Goal: Communication & Community: Answer question/provide support

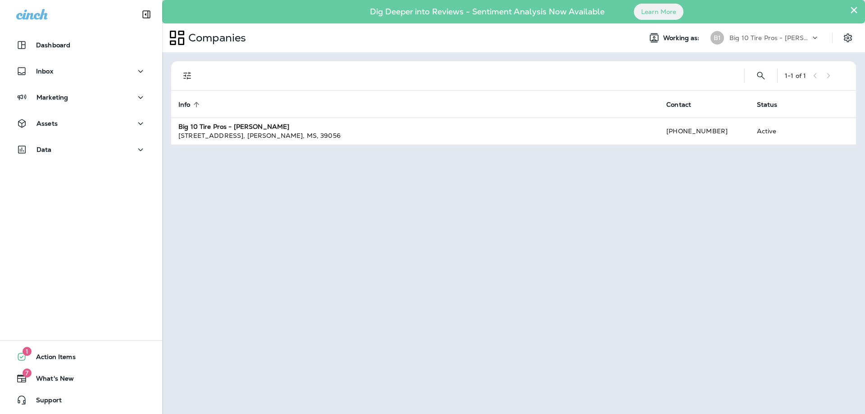
click at [854, 10] on button "×" at bounding box center [854, 10] width 9 height 14
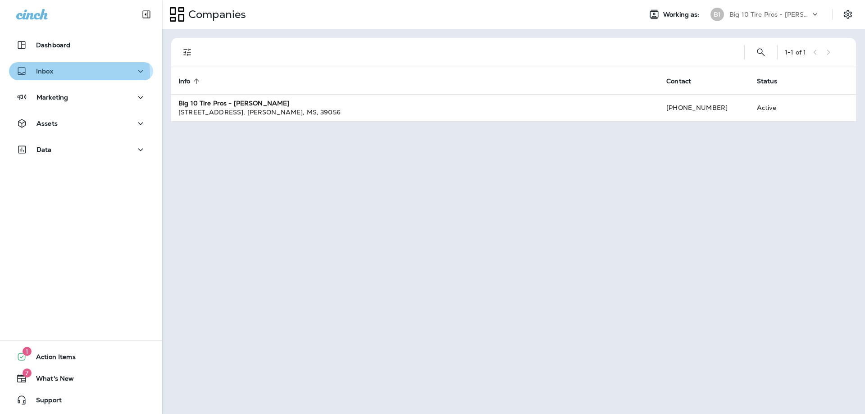
click at [47, 75] on div "Inbox" at bounding box center [34, 71] width 37 height 11
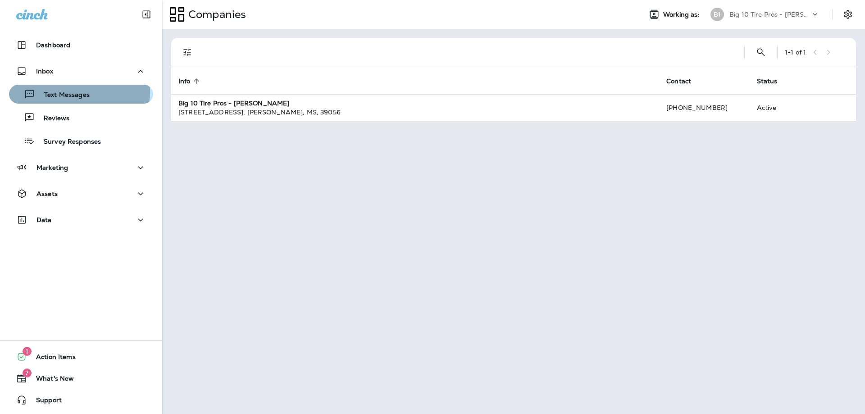
click at [61, 91] on p "Text Messages" at bounding box center [62, 95] width 55 height 9
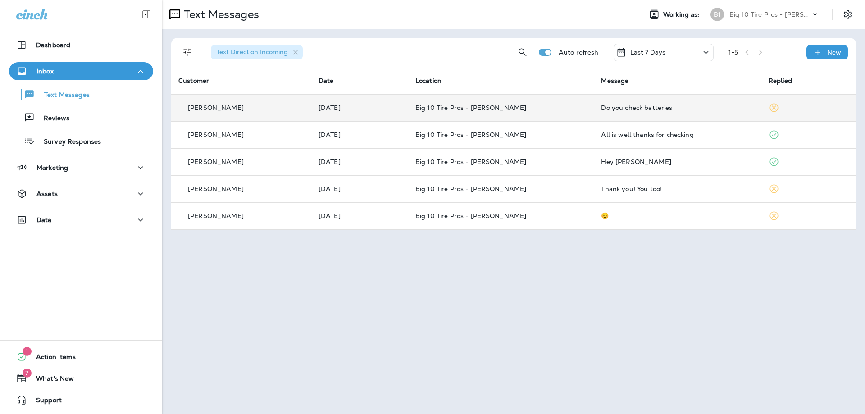
click at [654, 104] on div "Do you check batteries" at bounding box center [677, 107] width 153 height 7
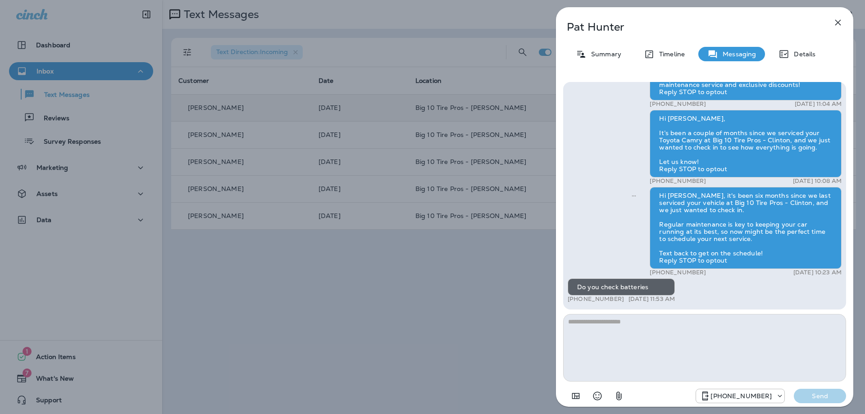
click at [626, 328] on textarea at bounding box center [704, 348] width 283 height 68
type textarea "*"
type textarea "***"
click at [815, 391] on button "Send" at bounding box center [820, 396] width 52 height 14
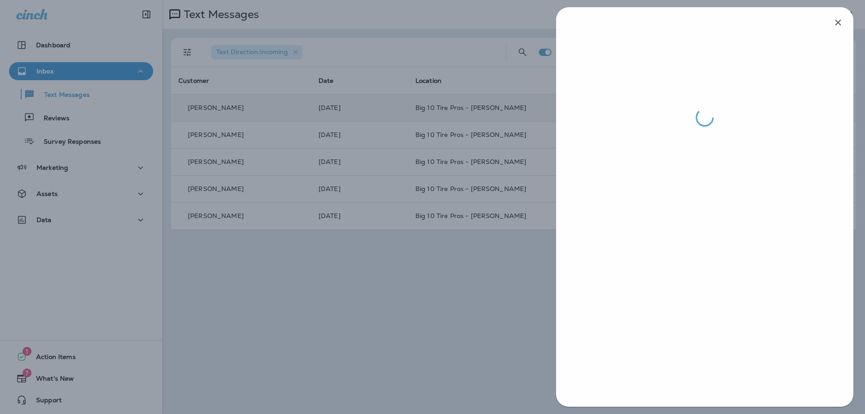
click at [477, 332] on div at bounding box center [432, 207] width 865 height 414
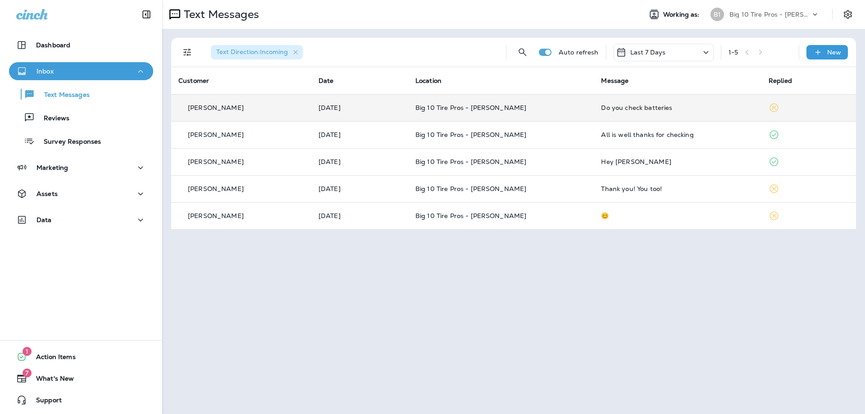
click at [87, 72] on div "Inbox" at bounding box center [81, 71] width 130 height 11
